Goal: Information Seeking & Learning: Learn about a topic

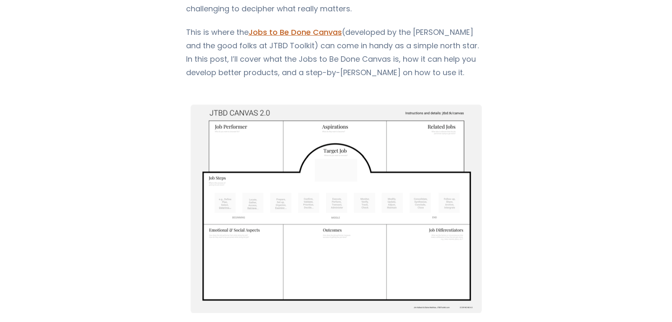
scroll to position [257, 0]
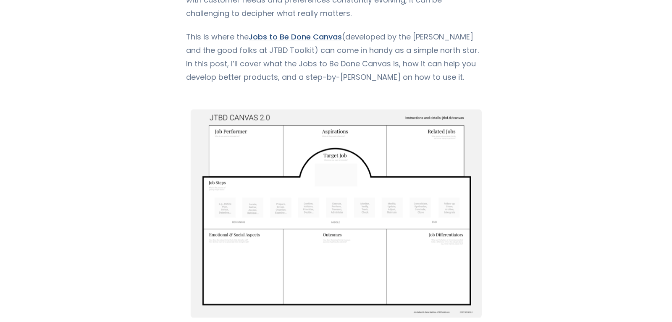
click at [289, 34] on link "Jobs to Be Done Canvas" at bounding box center [295, 37] width 93 height 11
click at [306, 35] on link "Jobs to Be Done Canvas" at bounding box center [295, 37] width 93 height 11
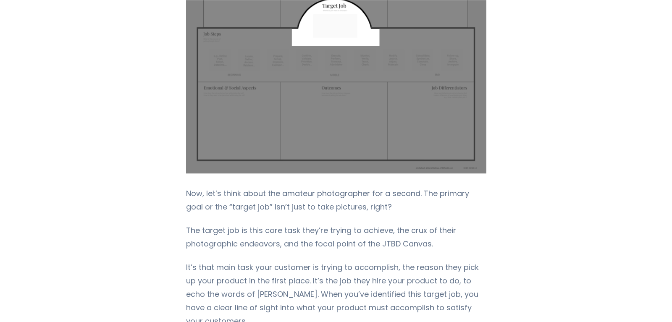
scroll to position [2571, 0]
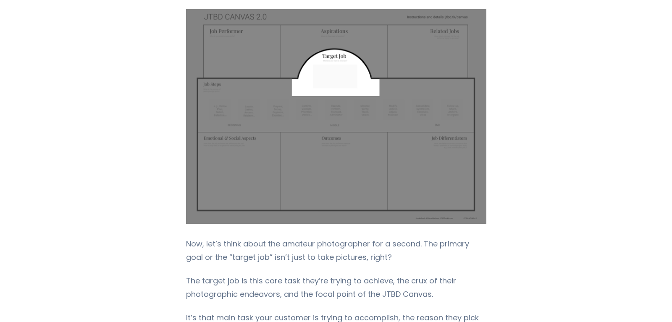
click at [469, 113] on img "Content" at bounding box center [336, 116] width 300 height 215
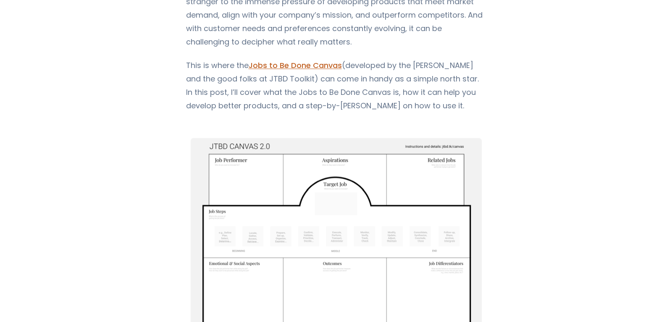
scroll to position [214, 0]
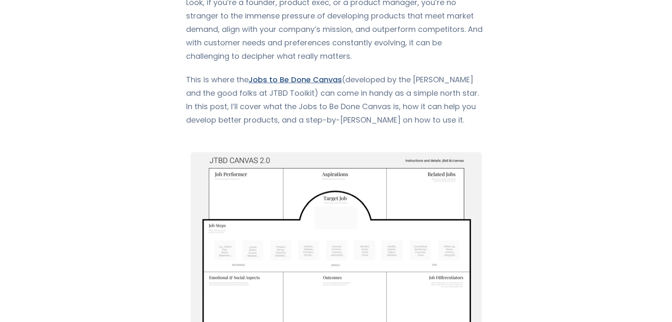
click at [272, 79] on link "Jobs to Be Done Canvas" at bounding box center [295, 79] width 93 height 11
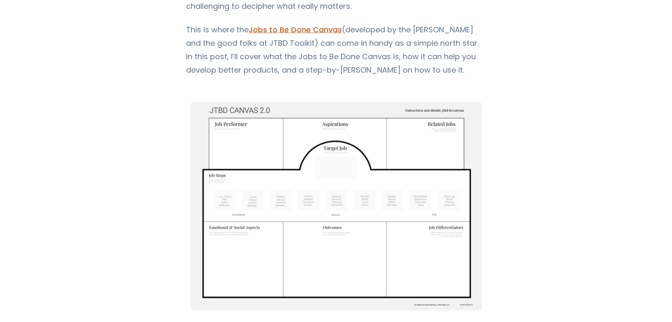
scroll to position [300, 0]
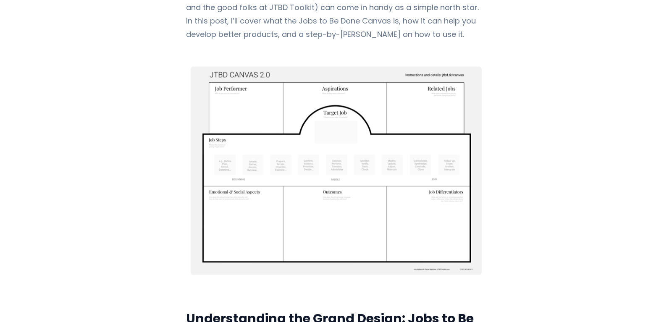
click at [255, 74] on img "Content" at bounding box center [336, 171] width 300 height 232
click at [256, 74] on img "Content" at bounding box center [336, 171] width 300 height 232
click at [255, 74] on img "Content" at bounding box center [336, 171] width 300 height 232
click at [253, 74] on img "Content" at bounding box center [336, 171] width 300 height 232
